Goal: Transaction & Acquisition: Purchase product/service

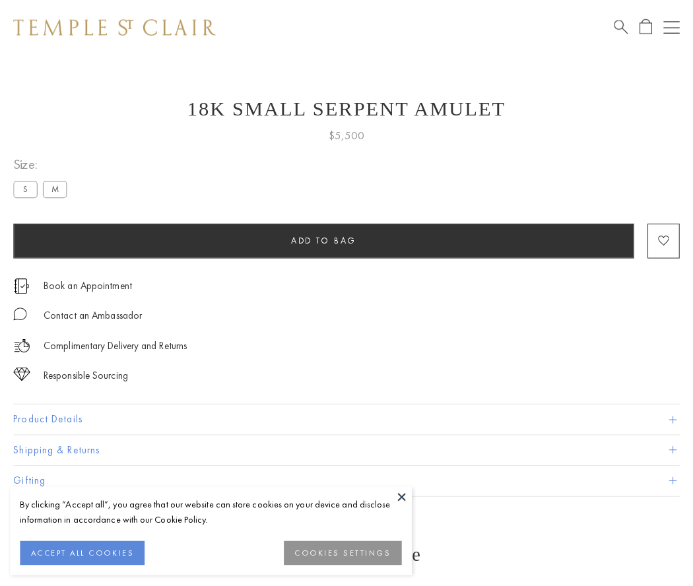
scroll to position [16, 0]
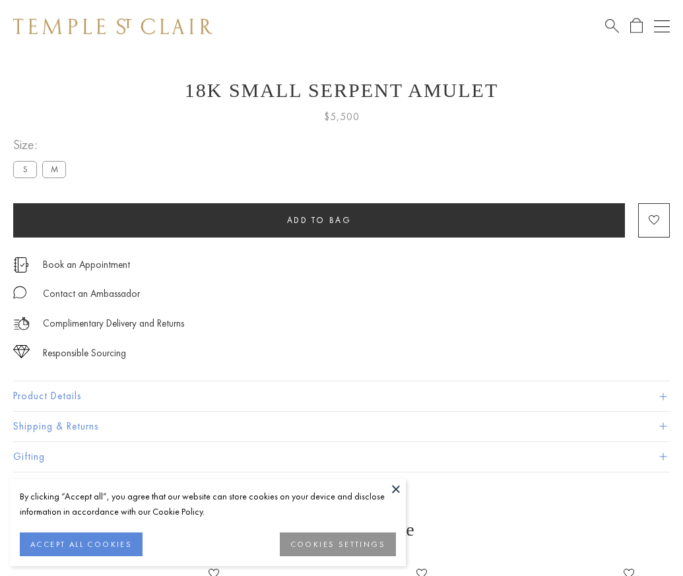
click at [319, 220] on span "Add to bag" at bounding box center [319, 219] width 65 height 11
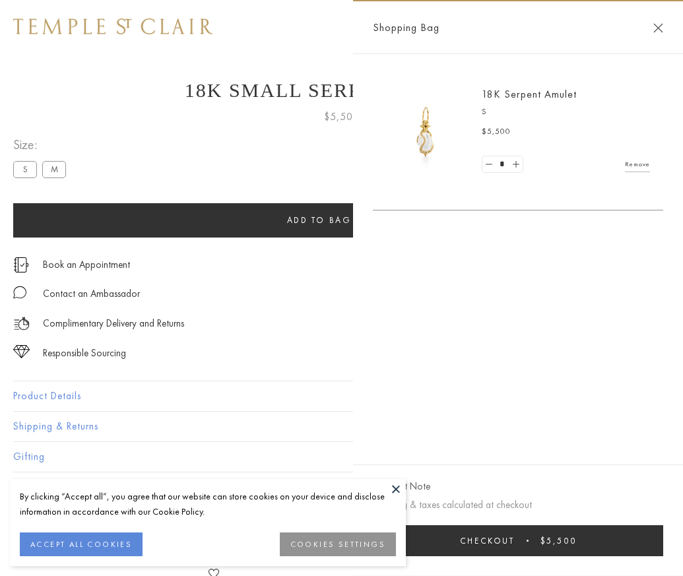
click at [577, 546] on span "$5,500" at bounding box center [558, 540] width 36 height 11
